Goal: Use online tool/utility: Utilize a website feature to perform a specific function

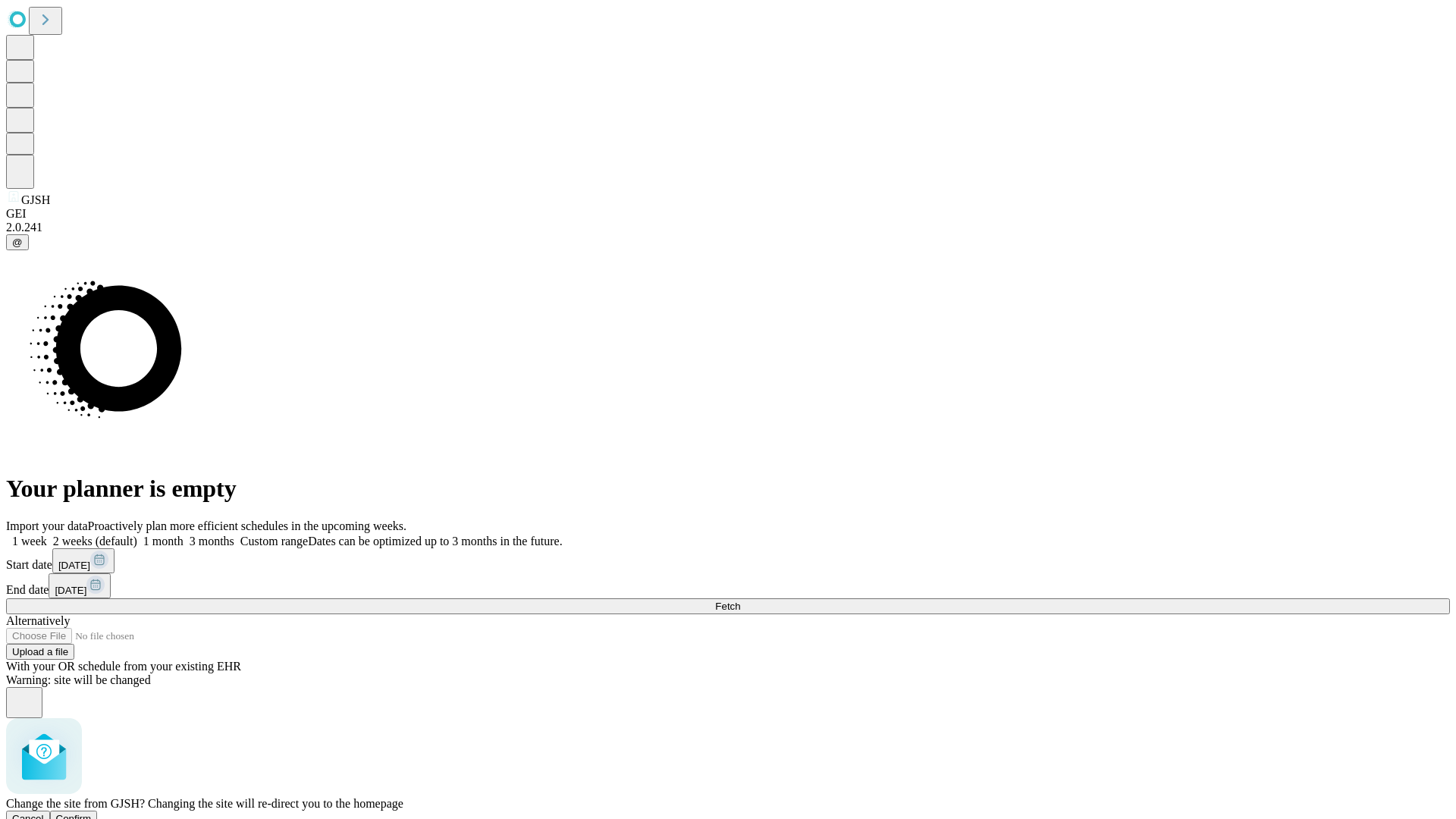
click at [92, 813] on span "Confirm" at bounding box center [74, 818] width 35 height 12
click at [47, 534] on label "1 week" at bounding box center [26, 540] width 41 height 13
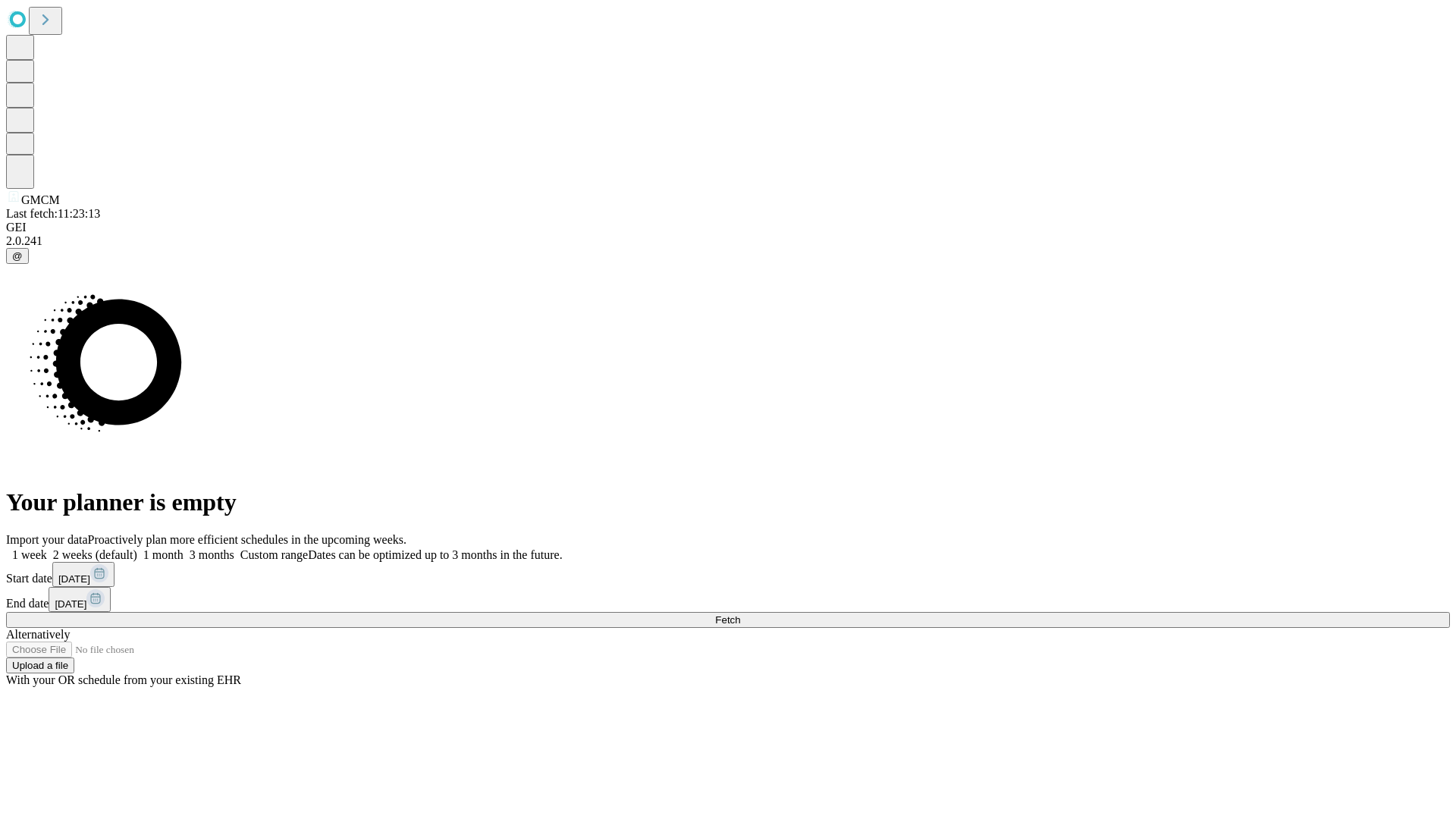
click at [47, 548] on label "1 week" at bounding box center [26, 554] width 41 height 13
click at [740, 614] on span "Fetch" at bounding box center [728, 620] width 25 height 12
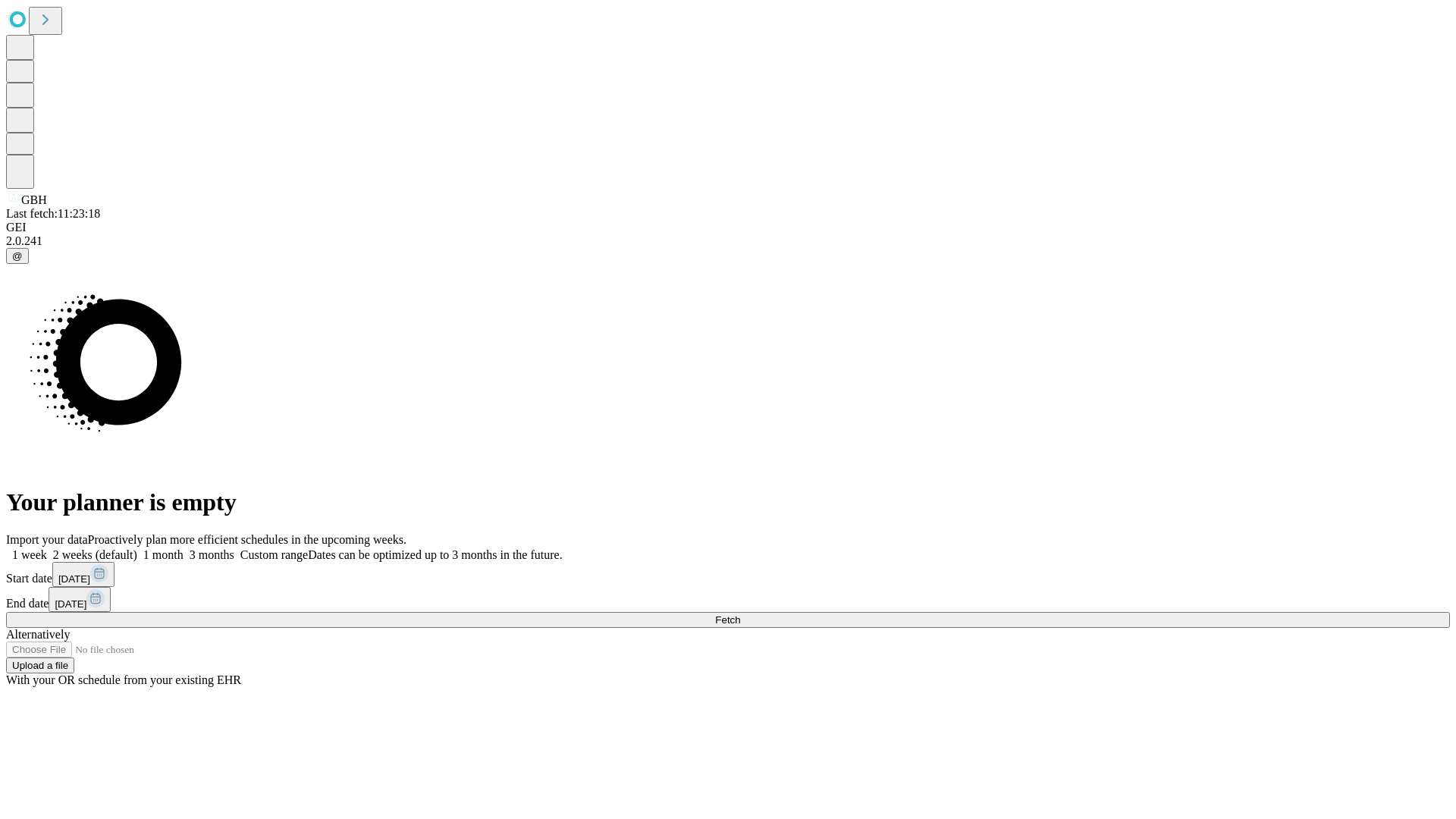
click at [47, 548] on label "1 week" at bounding box center [26, 554] width 41 height 13
click at [740, 614] on span "Fetch" at bounding box center [728, 620] width 25 height 12
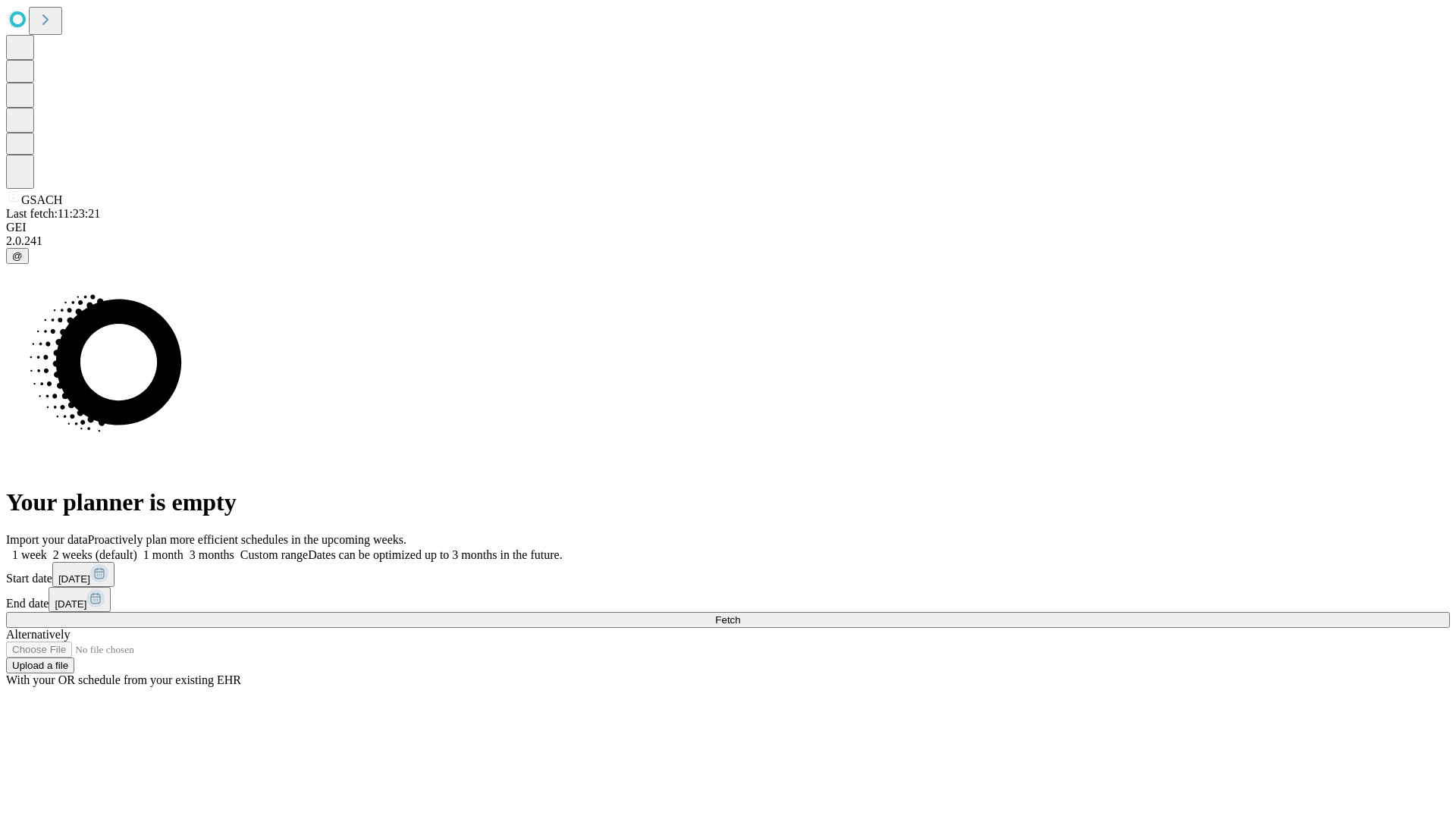
click at [47, 548] on label "1 week" at bounding box center [26, 554] width 41 height 13
click at [740, 614] on span "Fetch" at bounding box center [728, 620] width 25 height 12
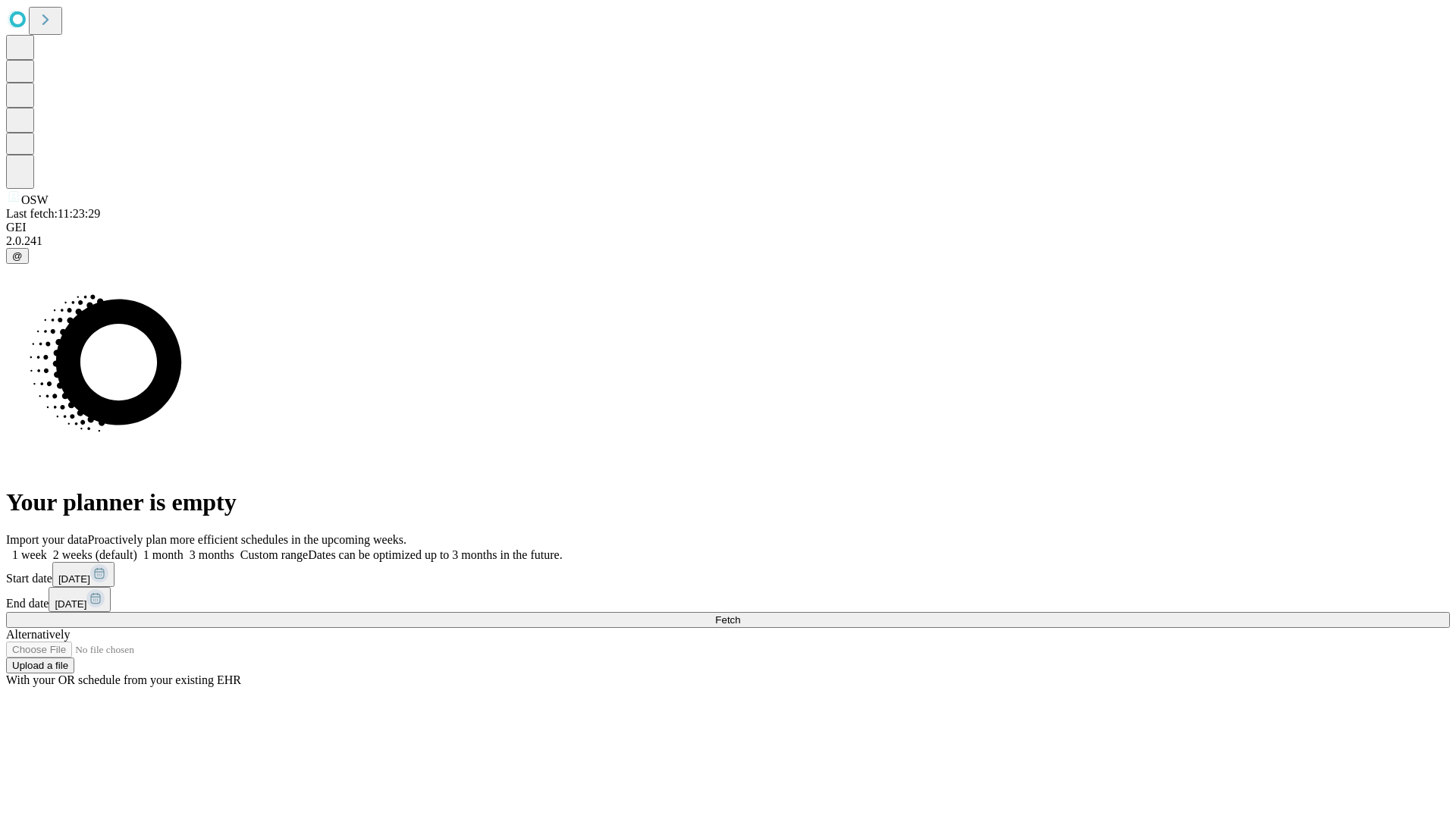
click at [47, 548] on label "1 week" at bounding box center [26, 554] width 41 height 13
click at [740, 614] on span "Fetch" at bounding box center [728, 620] width 25 height 12
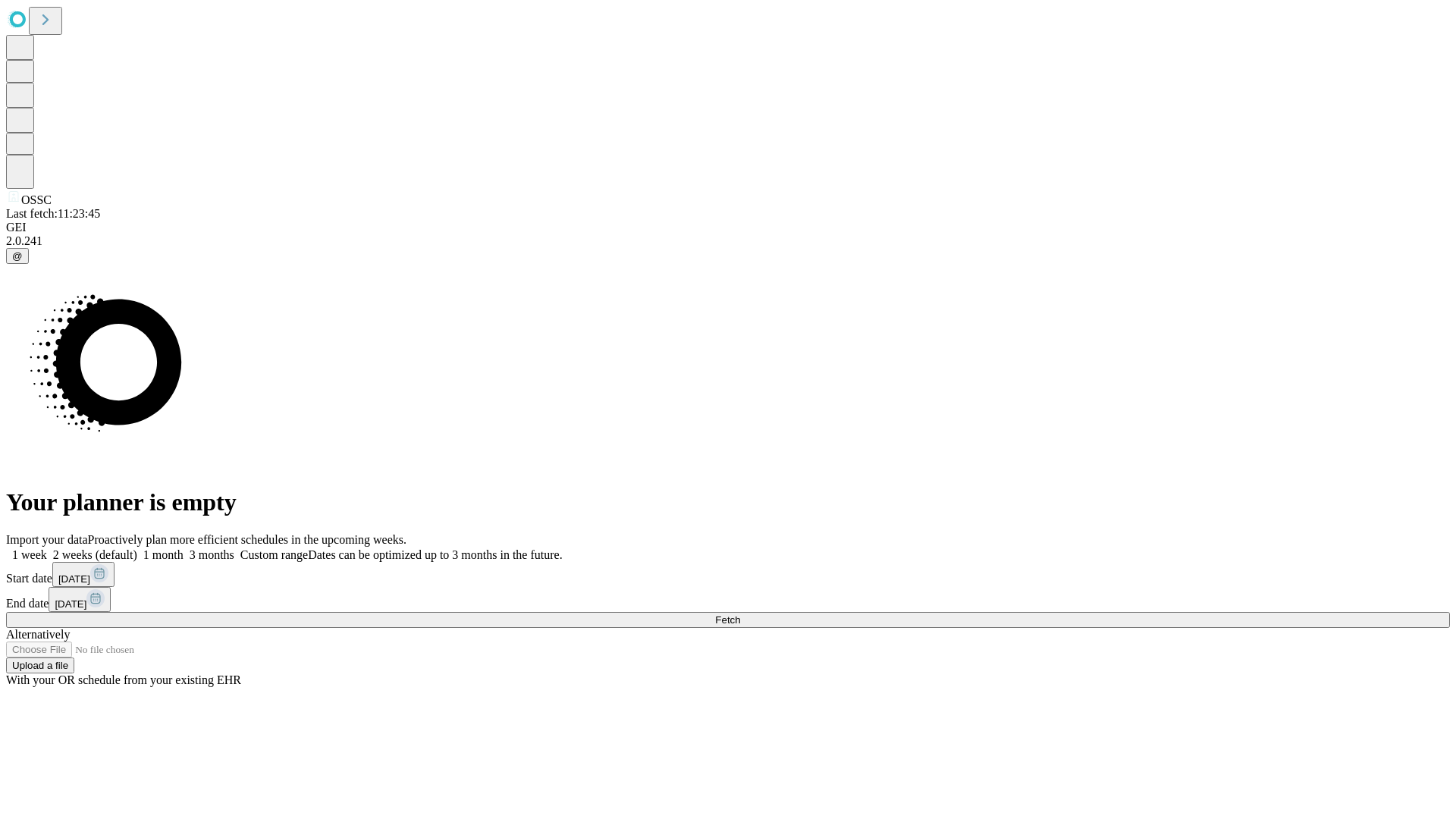
click at [47, 548] on label "1 week" at bounding box center [26, 554] width 41 height 13
click at [740, 614] on span "Fetch" at bounding box center [728, 620] width 25 height 12
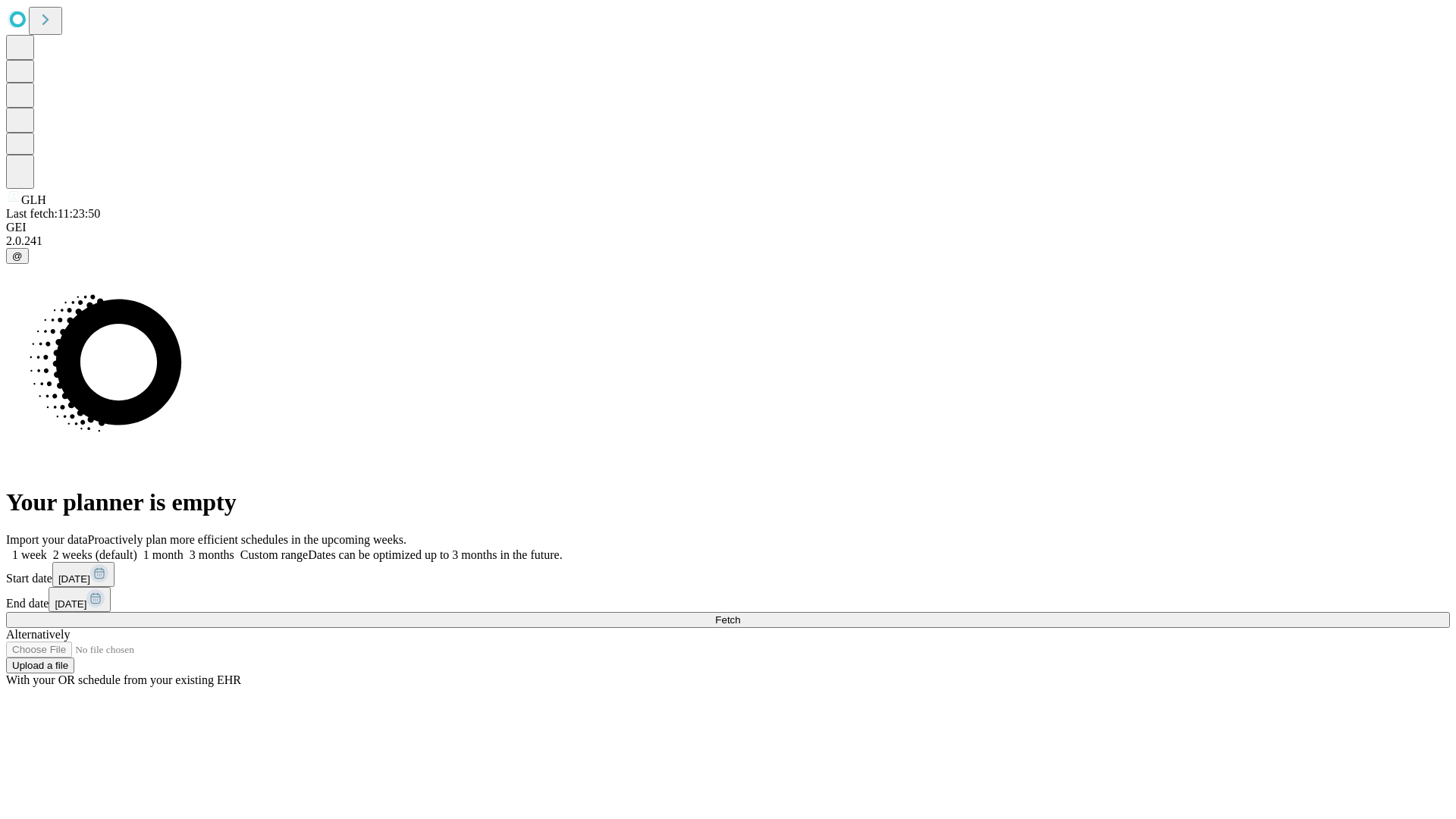
click at [47, 548] on label "1 week" at bounding box center [26, 554] width 41 height 13
click at [740, 614] on span "Fetch" at bounding box center [728, 620] width 25 height 12
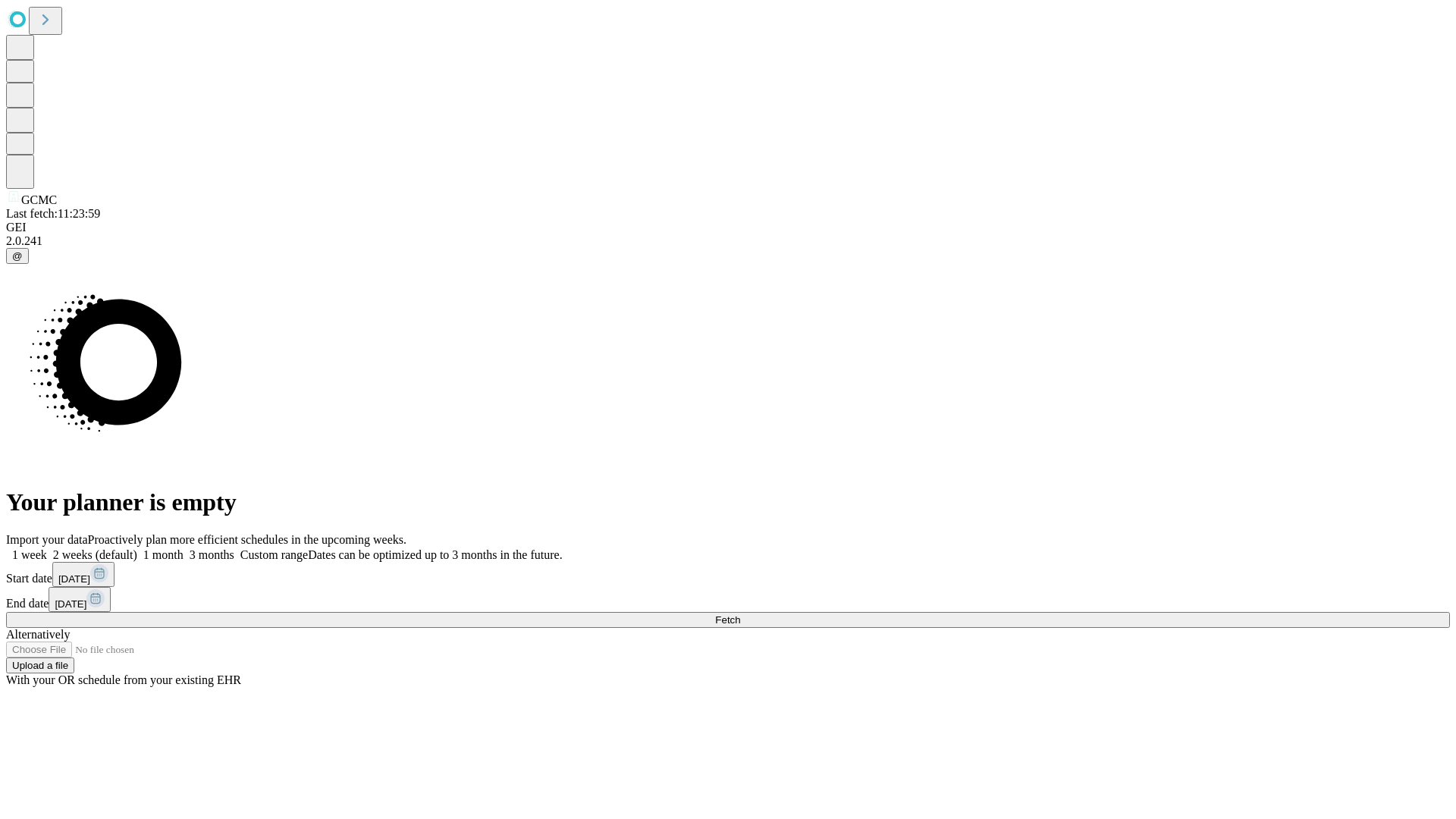
click at [47, 548] on label "1 week" at bounding box center [26, 554] width 41 height 13
click at [740, 614] on span "Fetch" at bounding box center [728, 620] width 25 height 12
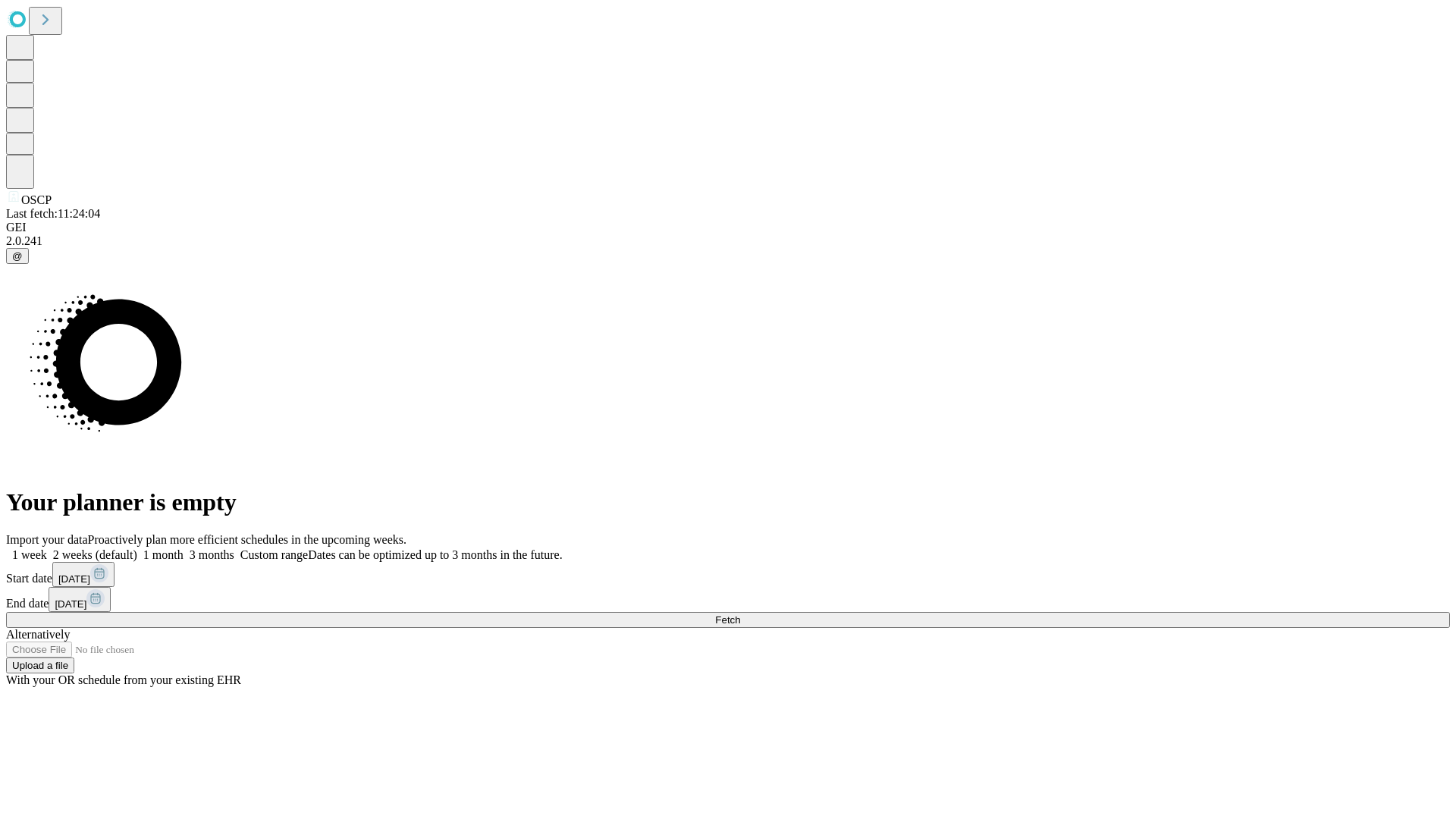
click at [47, 548] on label "1 week" at bounding box center [26, 554] width 41 height 13
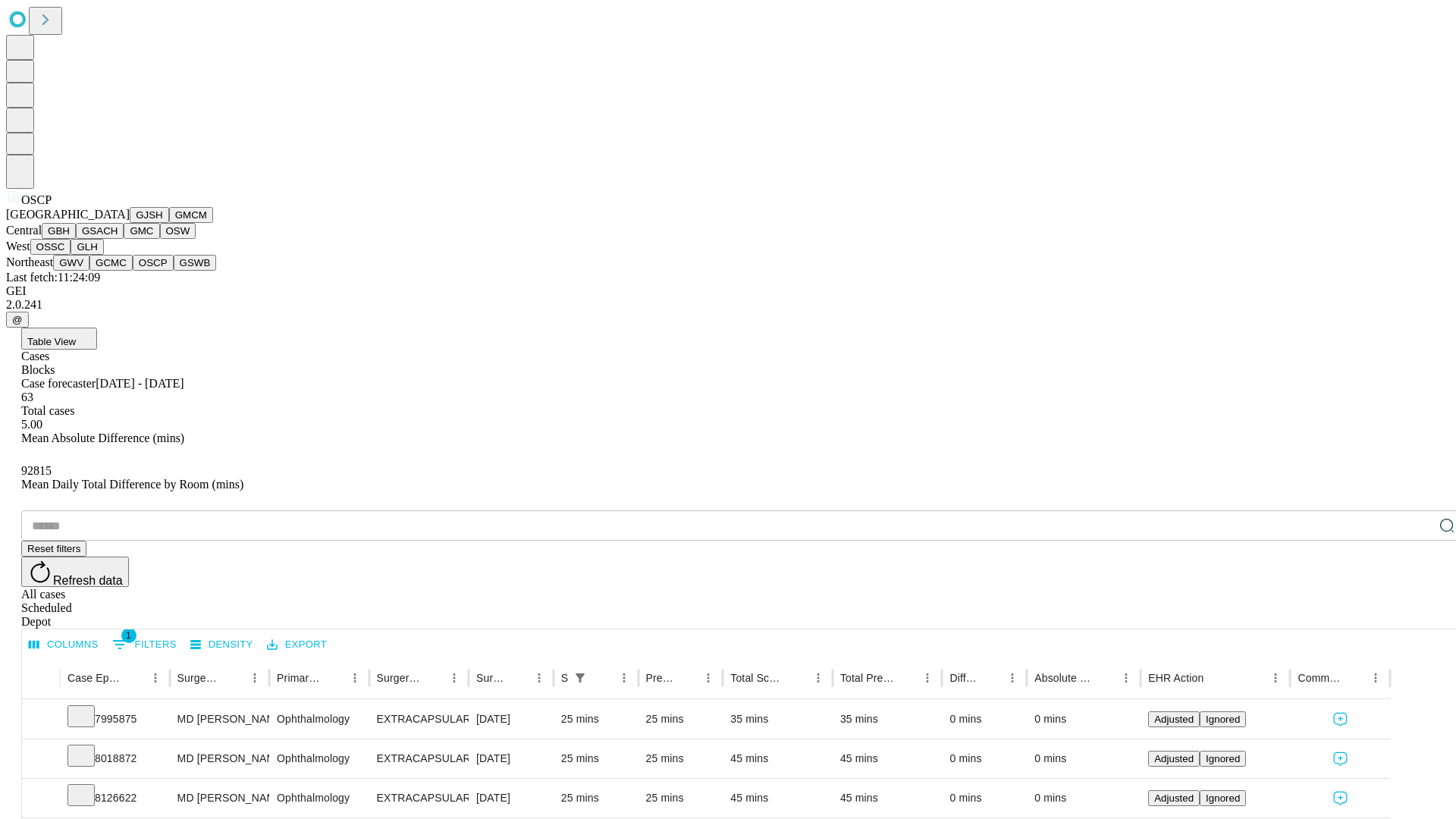
click at [174, 271] on button "GSWB" at bounding box center [196, 262] width 43 height 16
